Goal: Task Accomplishment & Management: Manage account settings

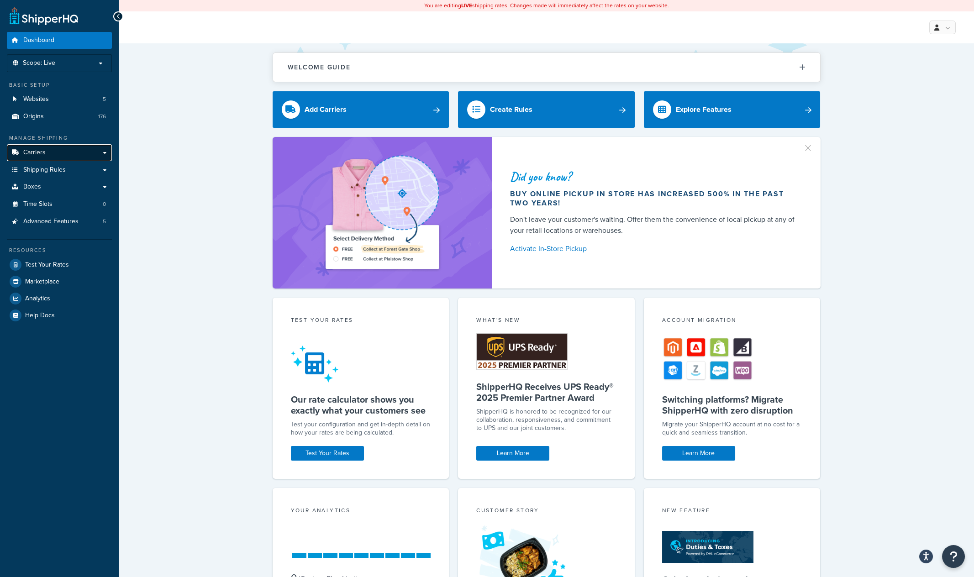
click at [37, 152] on span "Carriers" at bounding box center [34, 153] width 22 height 8
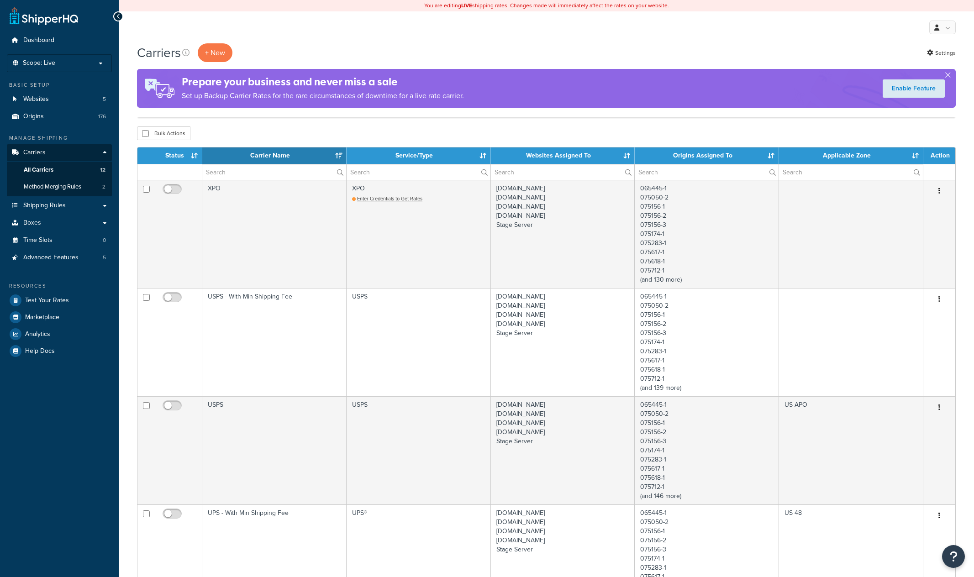
select select "15"
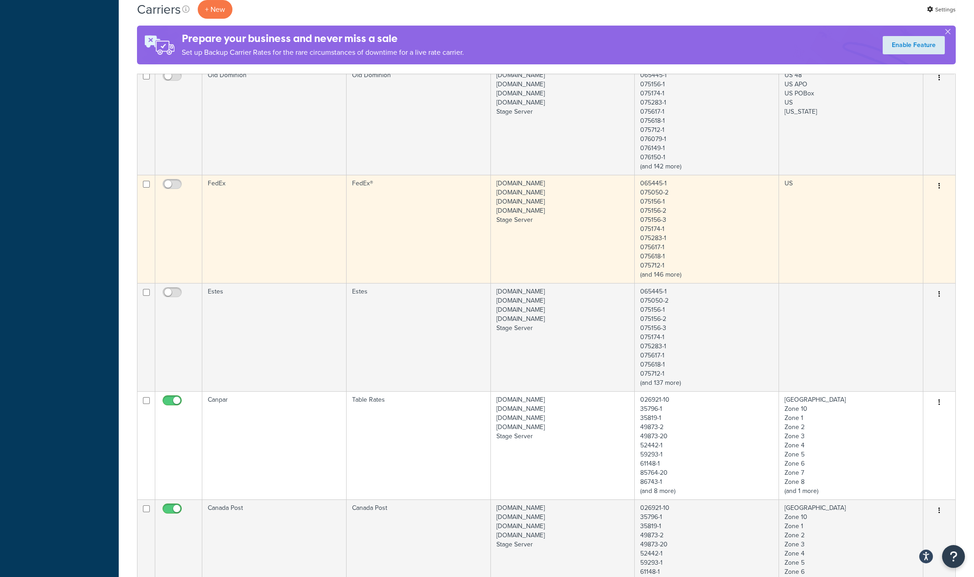
scroll to position [1001, 0]
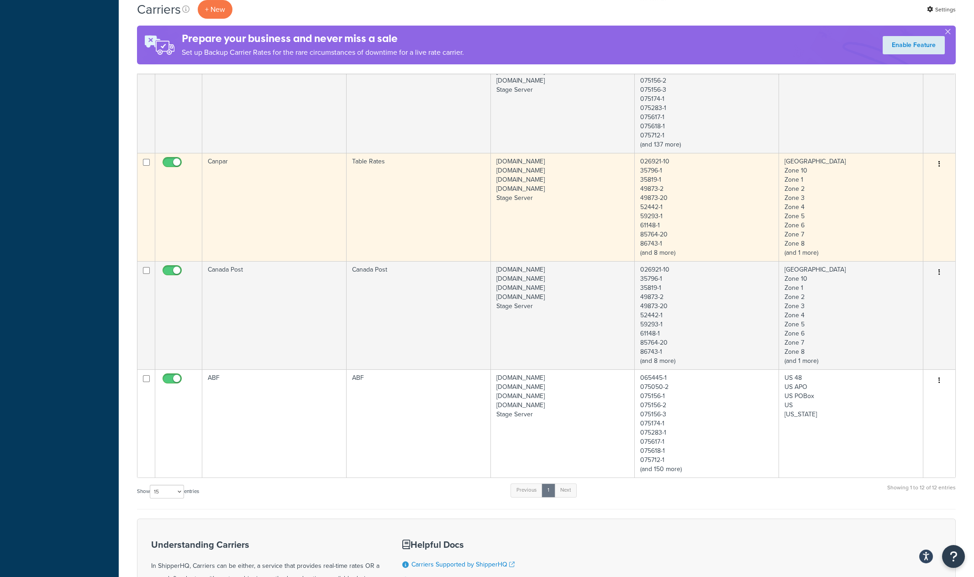
click at [265, 199] on td "Canpar" at bounding box center [274, 207] width 144 height 108
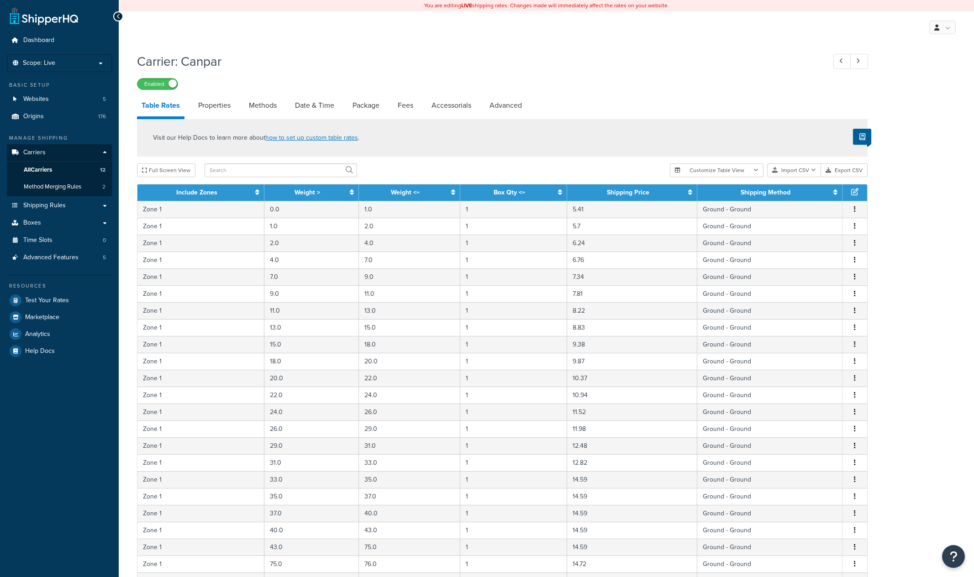
select select "25"
click at [507, 108] on link "Advanced" at bounding box center [506, 106] width 42 height 22
select select "false"
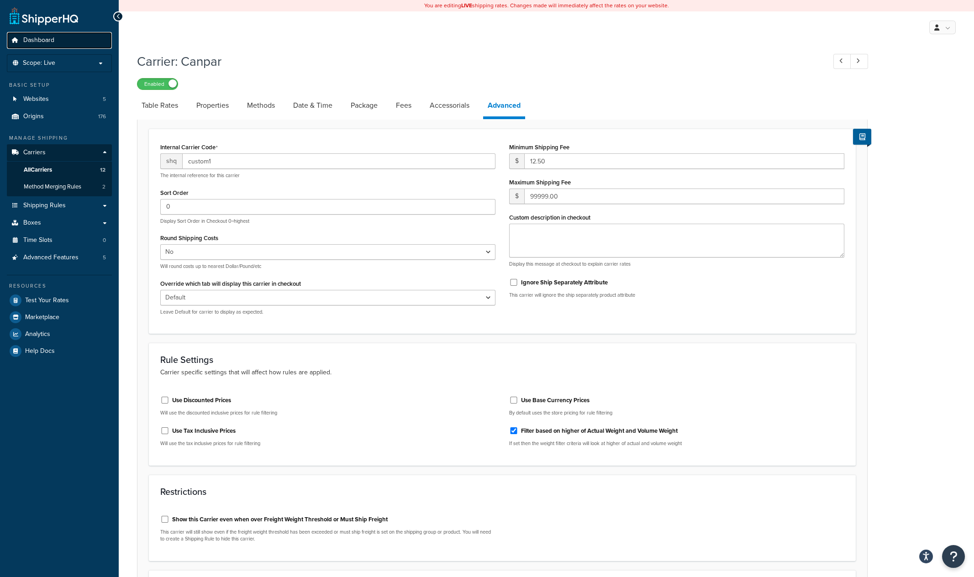
click at [42, 39] on span "Dashboard" at bounding box center [38, 41] width 31 height 8
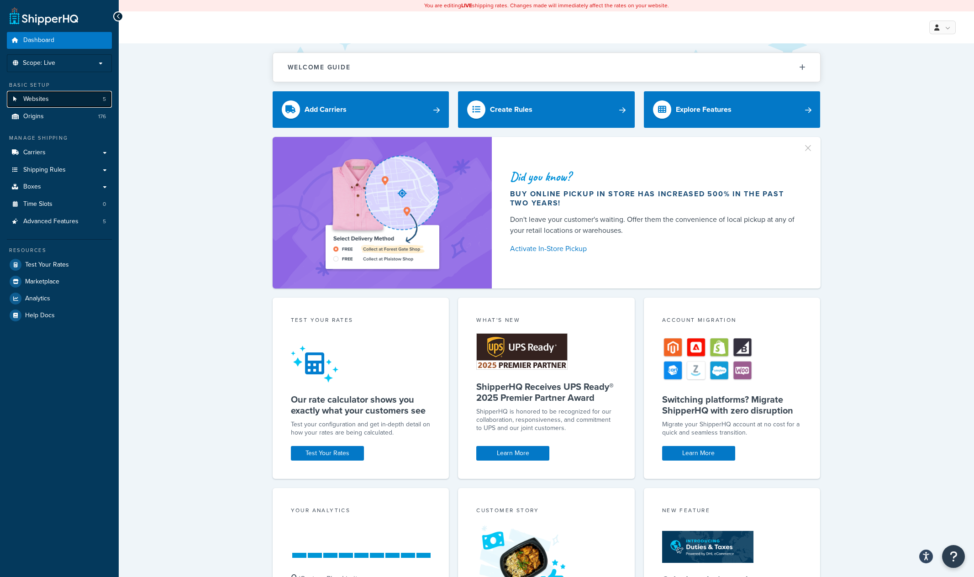
click at [38, 100] on span "Websites" at bounding box center [36, 99] width 26 height 8
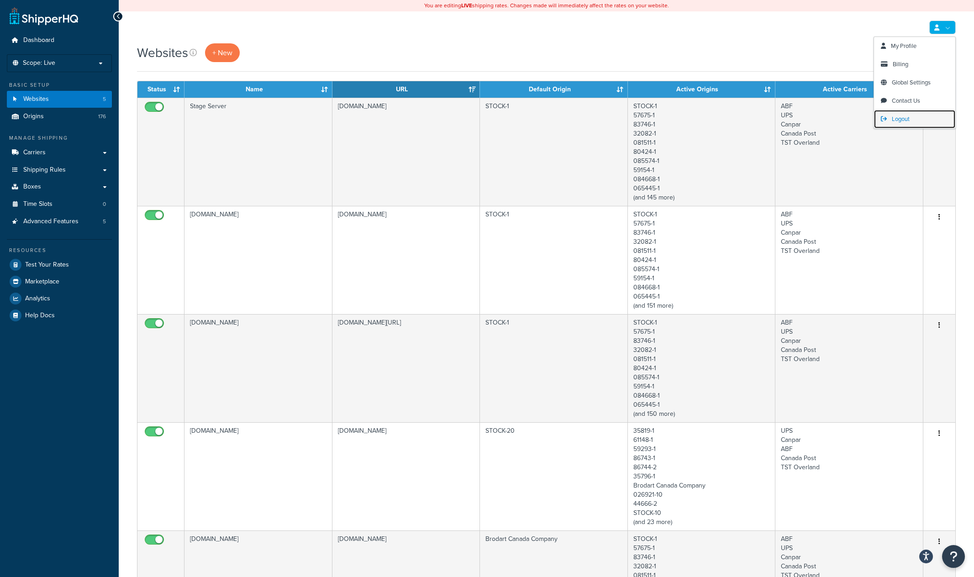
click at [898, 116] on span "Logout" at bounding box center [901, 119] width 18 height 9
